Goal: Navigation & Orientation: Find specific page/section

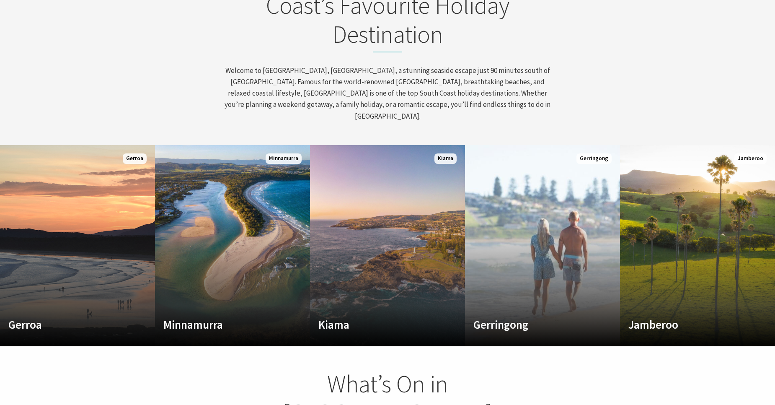
scroll to position [423, 0]
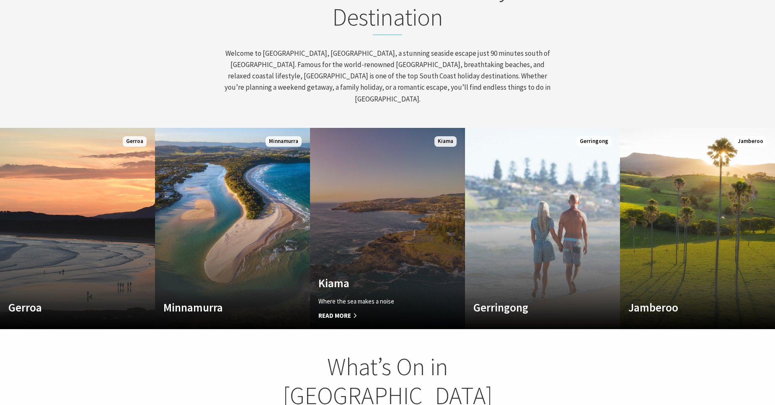
click at [418, 235] on link "Custom Image Used Kiama Where the sea makes a noise Read More Kiama" at bounding box center [387, 228] width 155 height 201
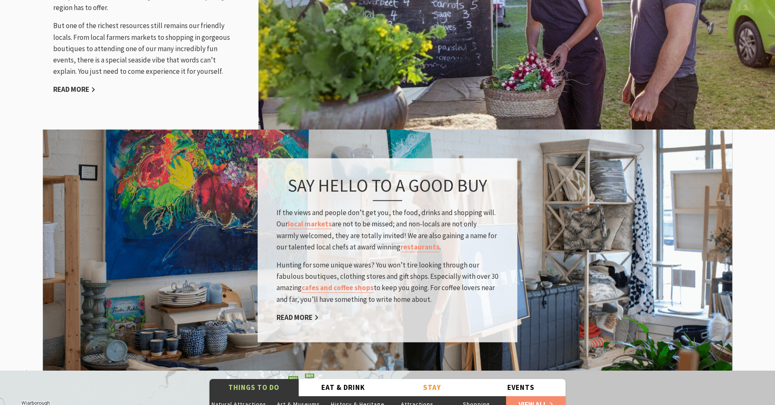
scroll to position [1193, 0]
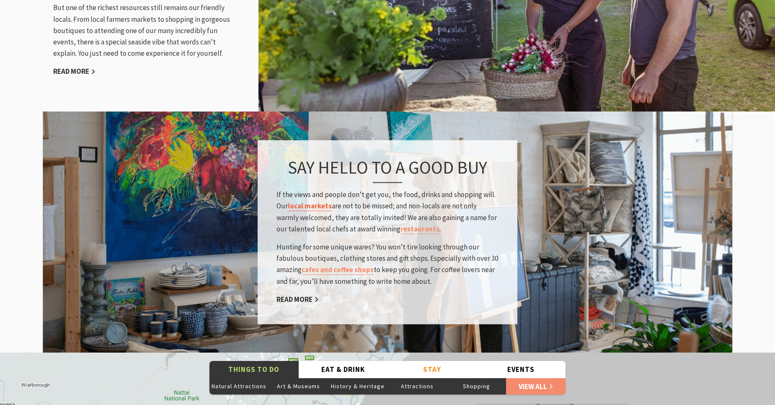
click at [309, 202] on link "local markets" at bounding box center [310, 207] width 44 height 10
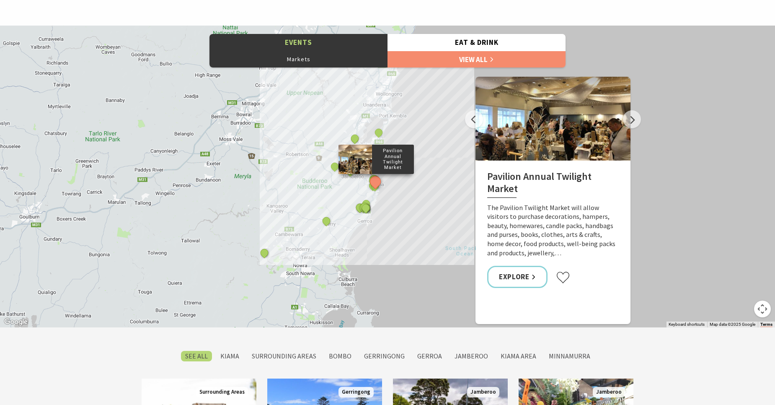
scroll to position [461, 0]
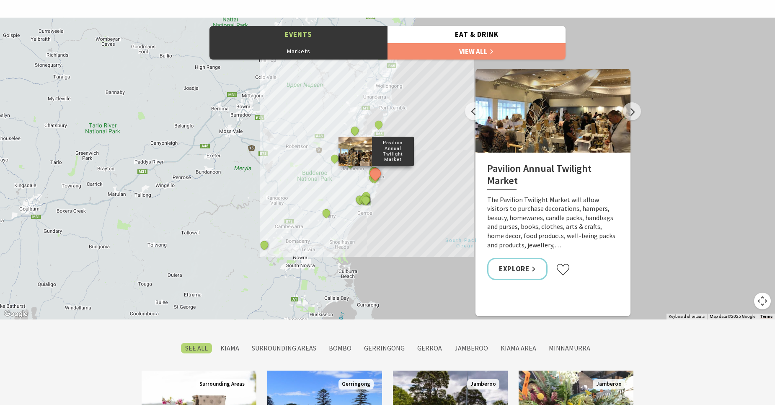
drag, startPoint x: 518, startPoint y: 266, endPoint x: 516, endPoint y: 257, distance: 8.9
click at [518, 266] on link "Explore" at bounding box center [517, 269] width 60 height 22
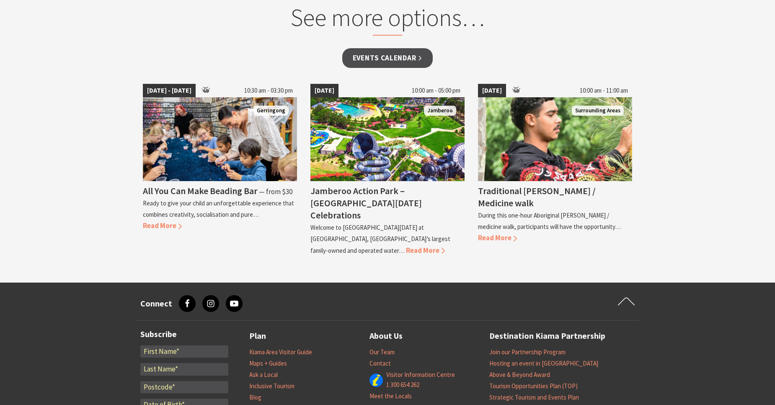
scroll to position [688, 0]
